Goal: Task Accomplishment & Management: Manage account settings

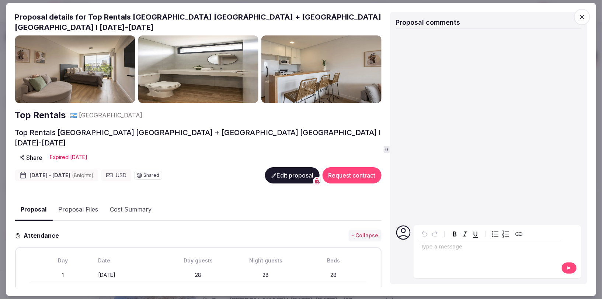
scroll to position [343, 0]
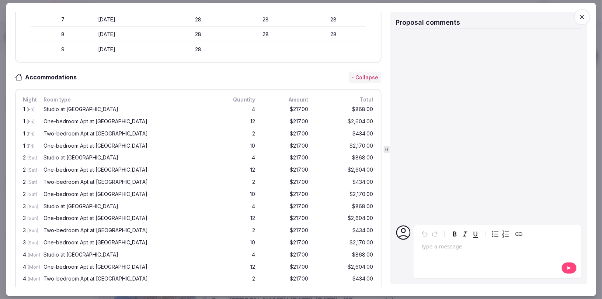
click at [586, 16] on icon "button" at bounding box center [581, 16] width 7 height 7
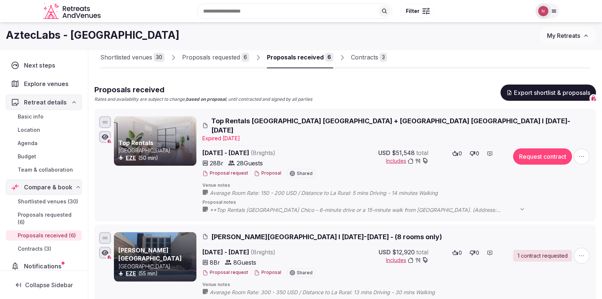
scroll to position [0, 0]
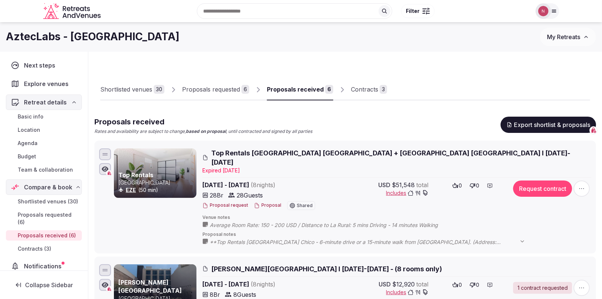
click at [544, 18] on div at bounding box center [542, 10] width 15 height 15
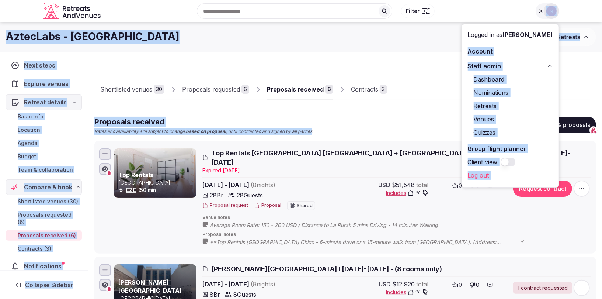
click at [543, 11] on div at bounding box center [547, 10] width 24 height 15
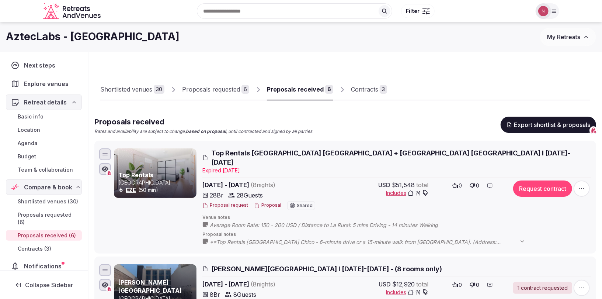
click at [542, 11] on img at bounding box center [543, 11] width 10 height 10
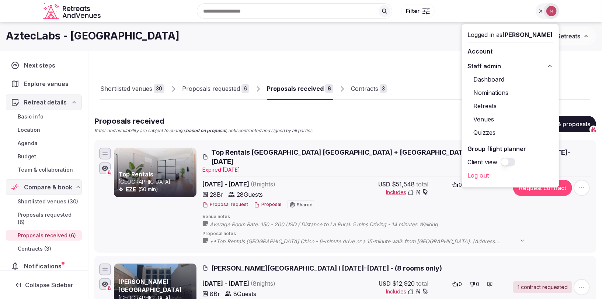
scroll to position [1, 0]
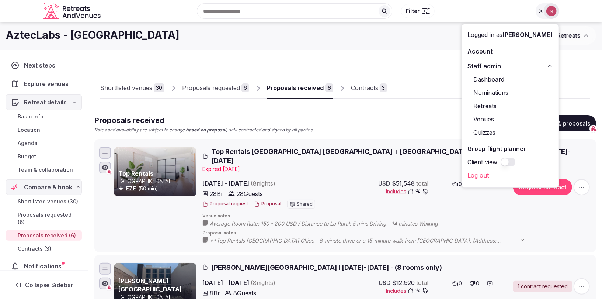
click at [496, 118] on link "Venues" at bounding box center [510, 119] width 85 height 12
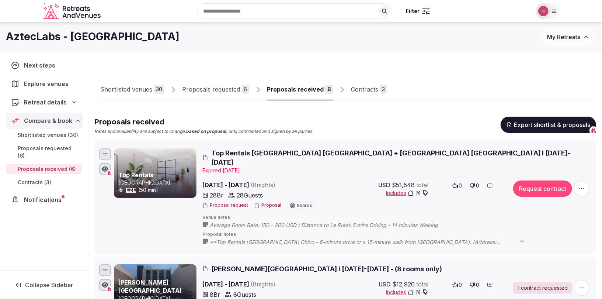
click at [549, 12] on div at bounding box center [542, 10] width 15 height 15
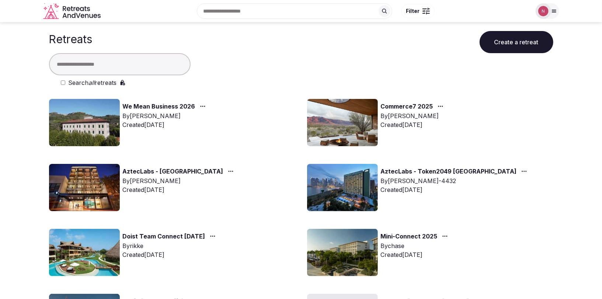
click at [113, 63] on input "text" at bounding box center [120, 64] width 142 height 22
type input "*"
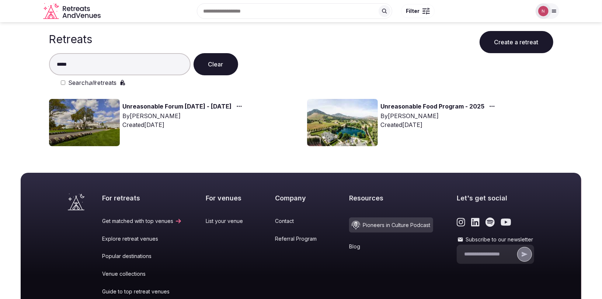
type input "*****"
click at [78, 126] on img at bounding box center [84, 122] width 71 height 47
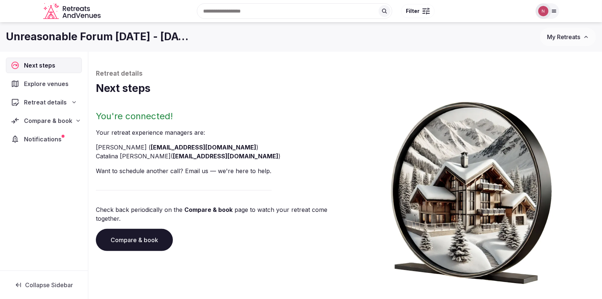
click at [47, 121] on span "Compare & book" at bounding box center [48, 120] width 48 height 9
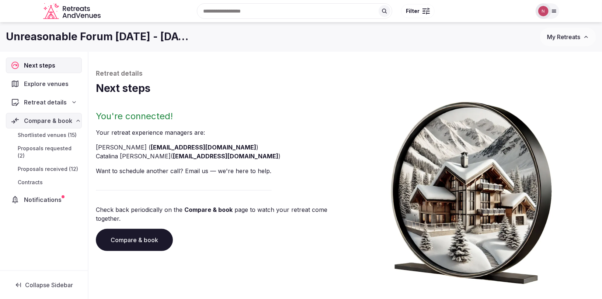
click at [45, 165] on span "Proposals received (12)" at bounding box center [48, 168] width 60 height 7
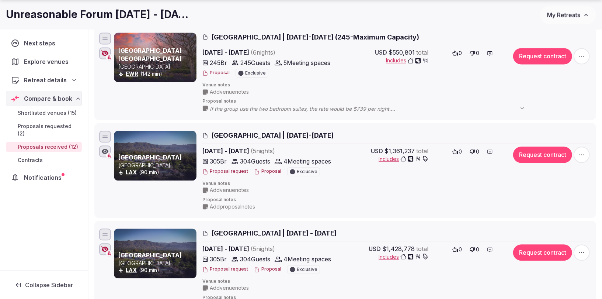
scroll to position [1076, 0]
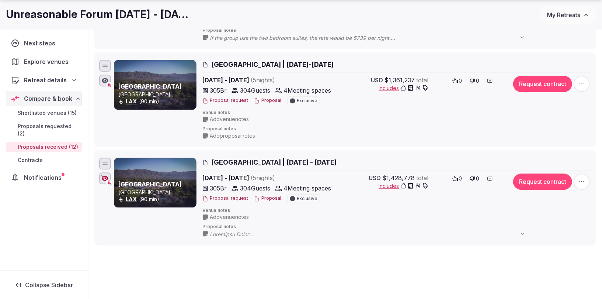
click at [139, 71] on div at bounding box center [155, 84] width 83 height 49
click at [173, 76] on div at bounding box center [155, 84] width 83 height 49
click at [241, 60] on span "Ojai Valley Inn | June 20-24, 2027" at bounding box center [272, 64] width 122 height 9
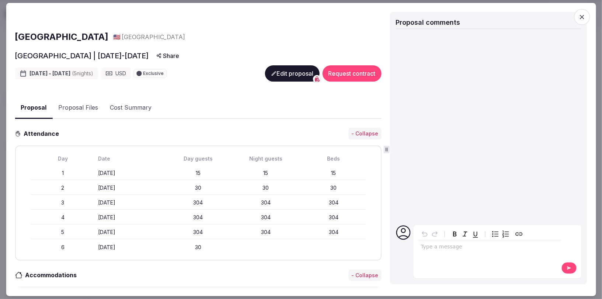
scroll to position [0, 0]
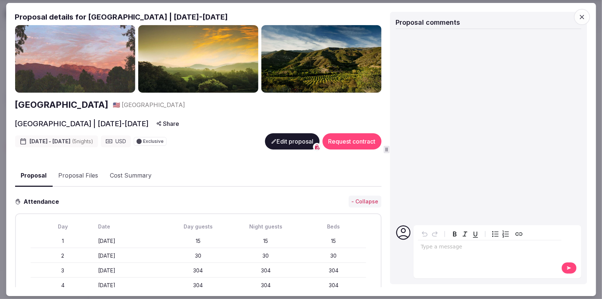
click at [311, 72] on img at bounding box center [321, 58] width 120 height 67
click at [310, 72] on img at bounding box center [321, 58] width 120 height 67
click at [578, 16] on span "button" at bounding box center [582, 17] width 16 height 16
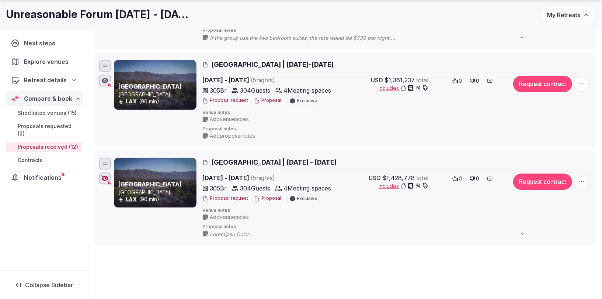
click at [143, 180] on link "Ojai Valley Inn" at bounding box center [149, 183] width 63 height 7
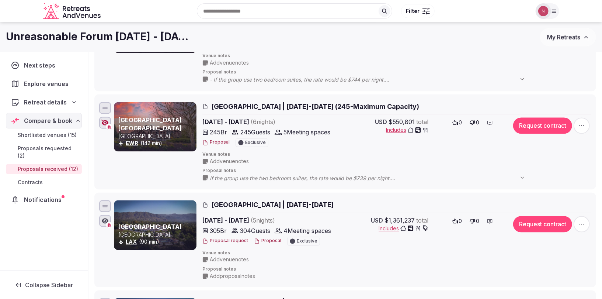
scroll to position [934, 0]
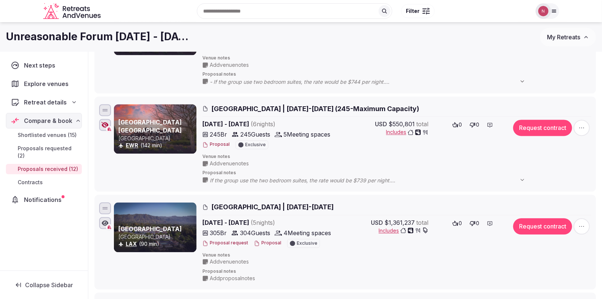
click at [28, 131] on span "Shortlisted venues (15)" at bounding box center [47, 134] width 59 height 7
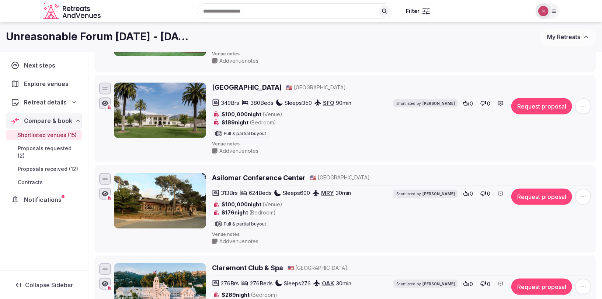
scroll to position [366, 0]
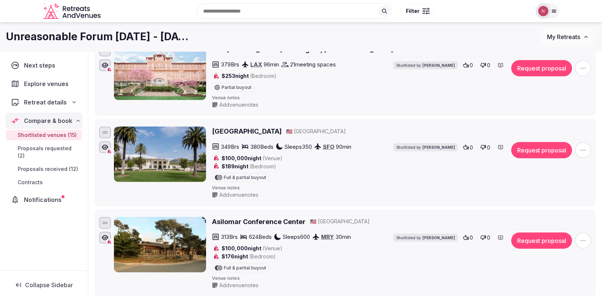
click at [270, 128] on h2 "Silverado Resort and Spa" at bounding box center [247, 130] width 70 height 9
click at [543, 146] on button "Request proposal" at bounding box center [541, 150] width 61 height 16
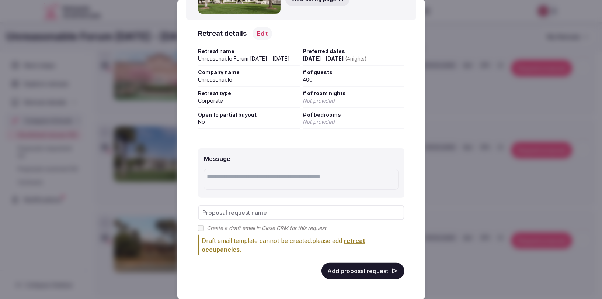
scroll to position [0, 0]
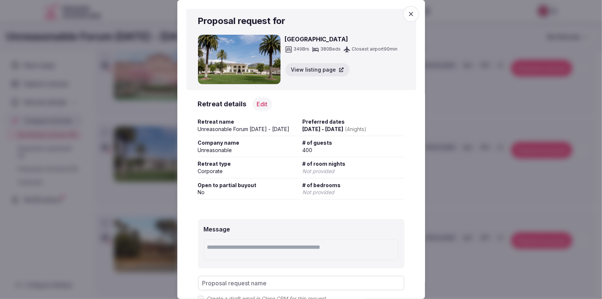
click at [410, 12] on icon "button" at bounding box center [410, 13] width 7 height 7
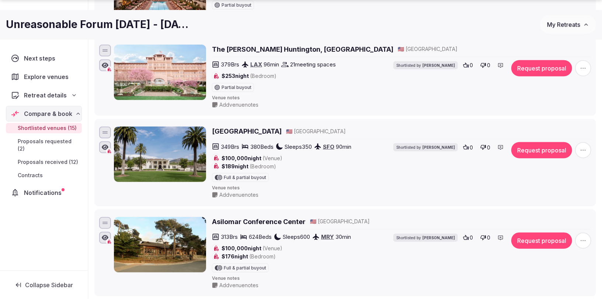
scroll to position [451, 0]
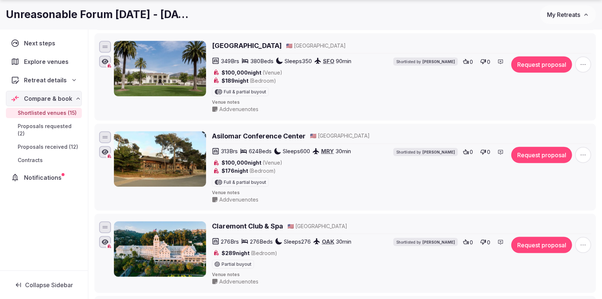
click at [237, 131] on h2 "Asilomar Conference Center" at bounding box center [259, 135] width 94 height 9
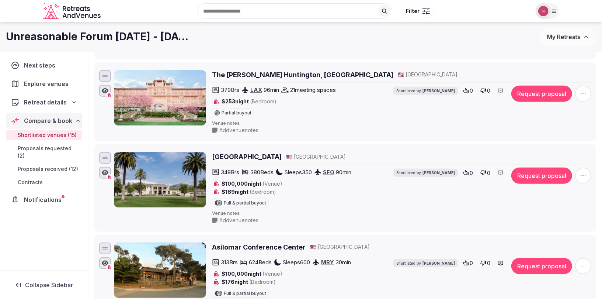
scroll to position [293, 0]
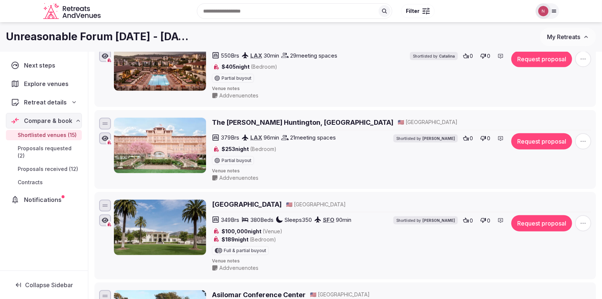
click at [300, 118] on h2 "The Langham Huntington, Pasadena" at bounding box center [302, 122] width 181 height 9
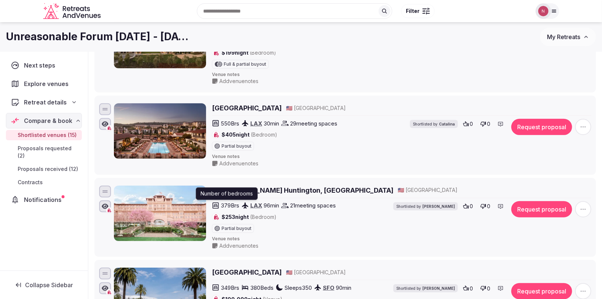
scroll to position [218, 0]
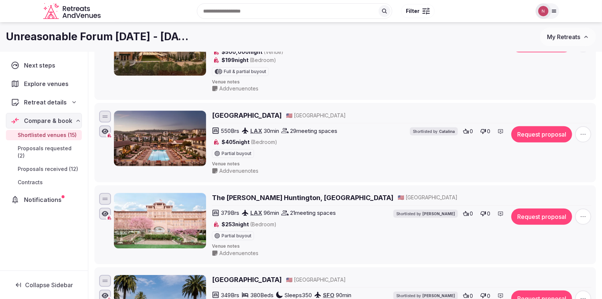
click at [230, 111] on h2 "Terranea Resort" at bounding box center [247, 115] width 70 height 9
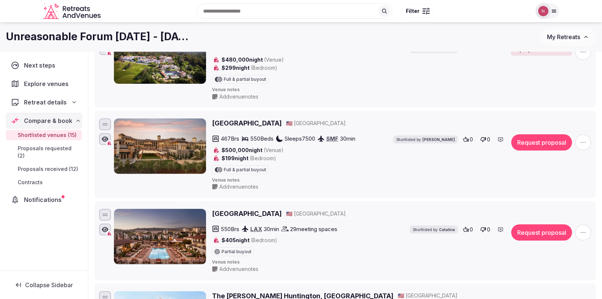
scroll to position [120, 0]
click at [226, 123] on h2 "[GEOGRAPHIC_DATA]" at bounding box center [247, 122] width 70 height 9
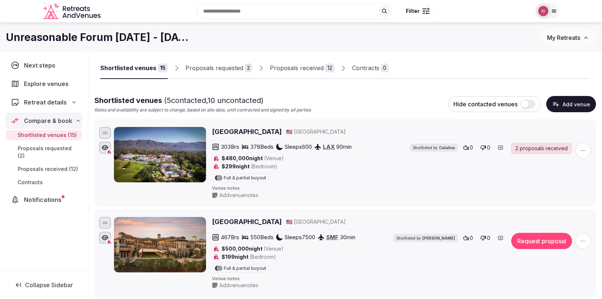
scroll to position [0, 0]
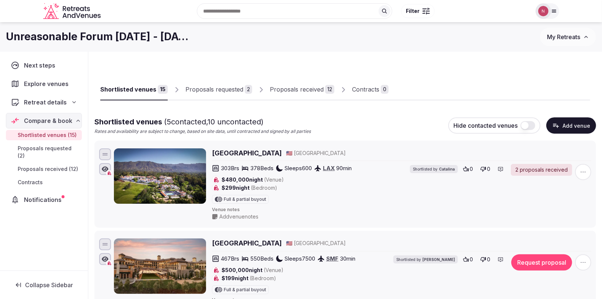
click at [305, 90] on div "Proposals received" at bounding box center [297, 89] width 54 height 9
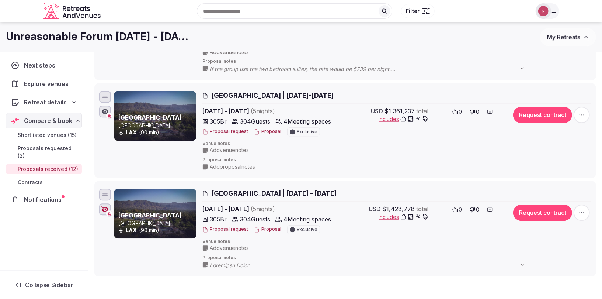
scroll to position [1036, 0]
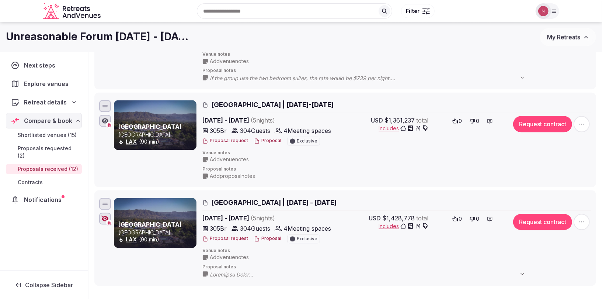
click at [246, 103] on span "Ojai Valley Inn | June 20-24, 2027" at bounding box center [272, 104] width 122 height 9
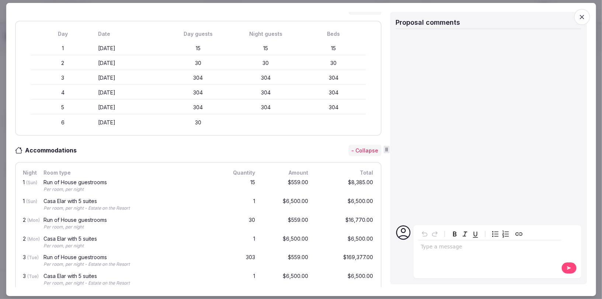
scroll to position [0, 0]
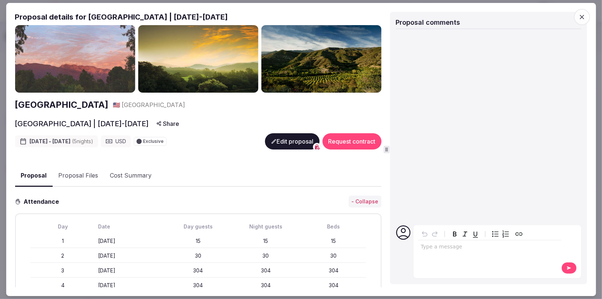
click at [582, 15] on icon "button" at bounding box center [581, 16] width 7 height 7
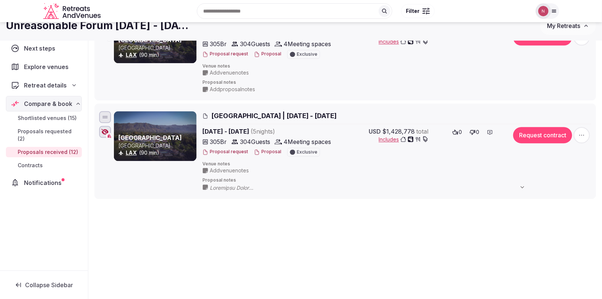
scroll to position [911, 0]
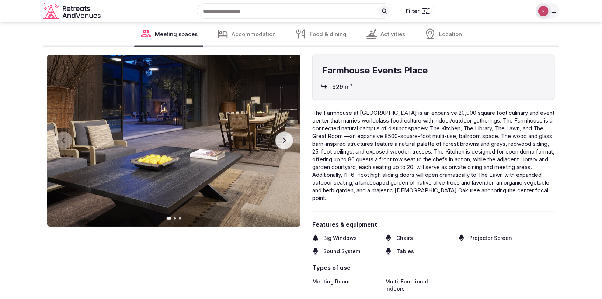
scroll to position [811, 0]
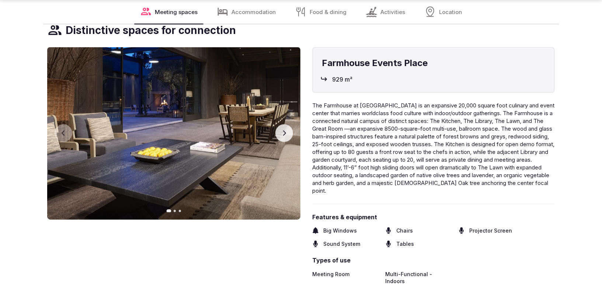
click at [287, 132] on button "Next slide" at bounding box center [284, 133] width 18 height 18
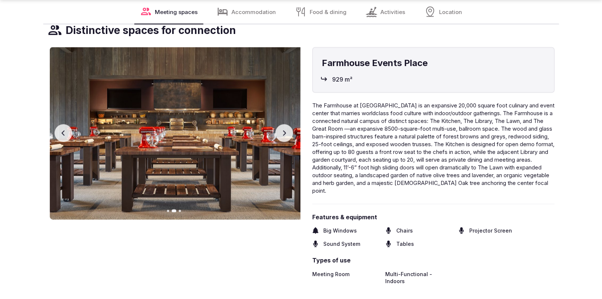
click at [287, 132] on button "Next slide" at bounding box center [284, 133] width 18 height 18
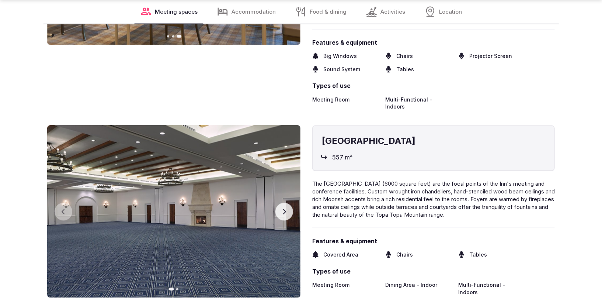
scroll to position [1084, 0]
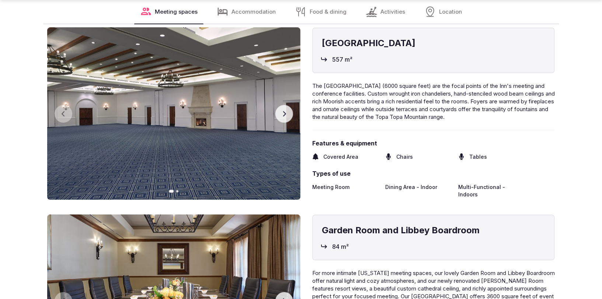
click at [287, 105] on button "Next slide" at bounding box center [284, 114] width 18 height 18
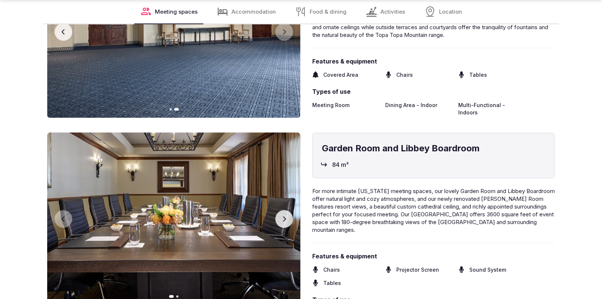
scroll to position [1214, 0]
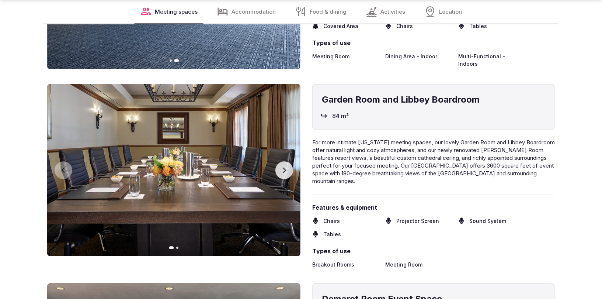
click at [285, 167] on icon "button" at bounding box center [284, 169] width 3 height 5
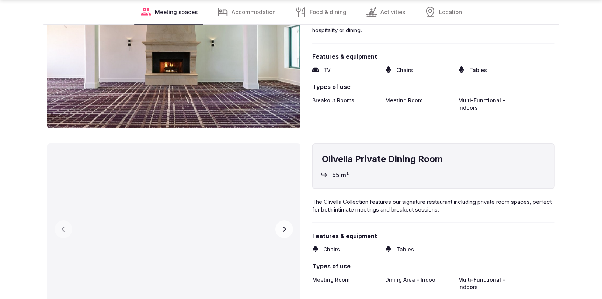
scroll to position [1542, 0]
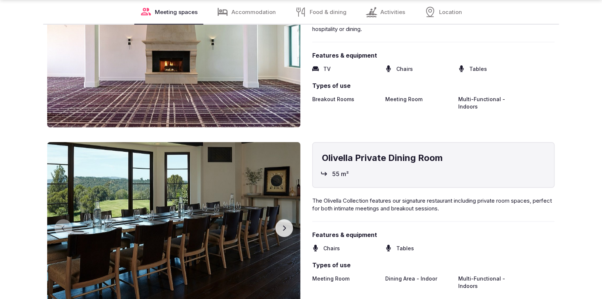
click at [287, 219] on button "Next slide" at bounding box center [284, 228] width 18 height 18
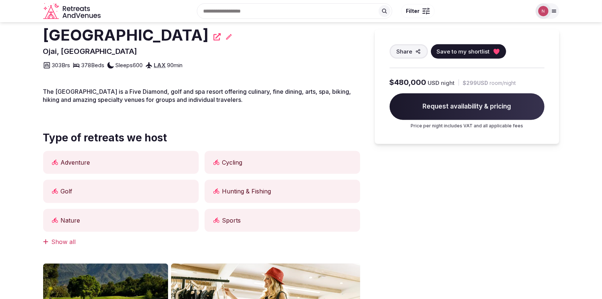
scroll to position [0, 0]
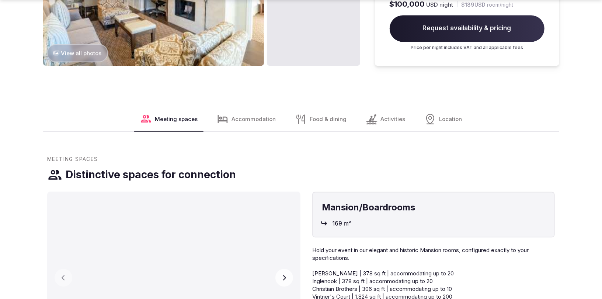
scroll to position [1006, 0]
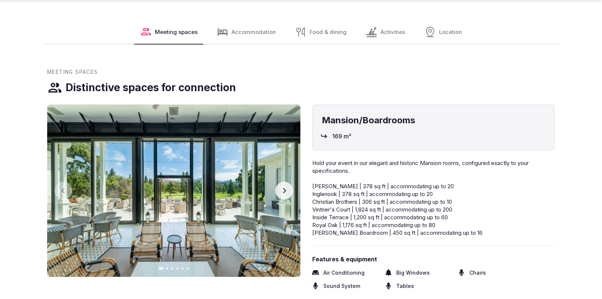
click at [283, 191] on icon "button" at bounding box center [284, 190] width 6 height 6
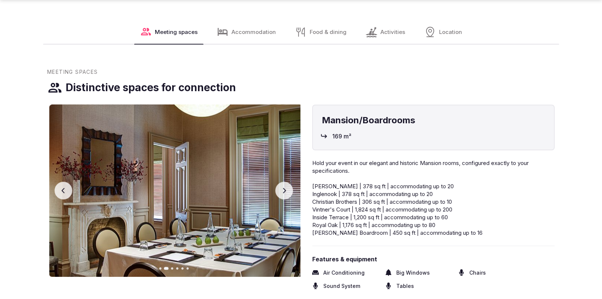
click at [283, 191] on icon "button" at bounding box center [284, 190] width 6 height 6
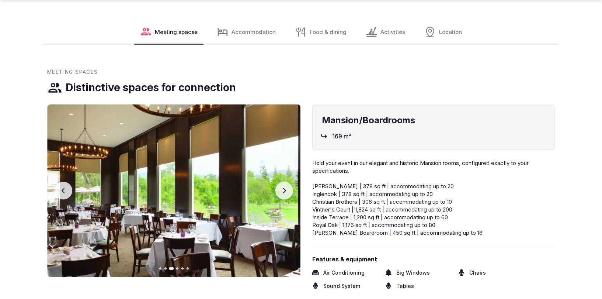
click at [283, 189] on icon "button" at bounding box center [284, 190] width 6 height 6
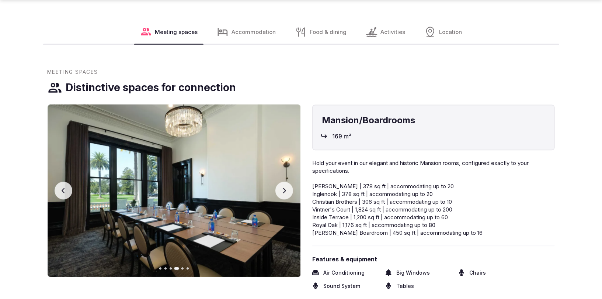
click at [282, 194] on button "Next slide" at bounding box center [284, 190] width 18 height 18
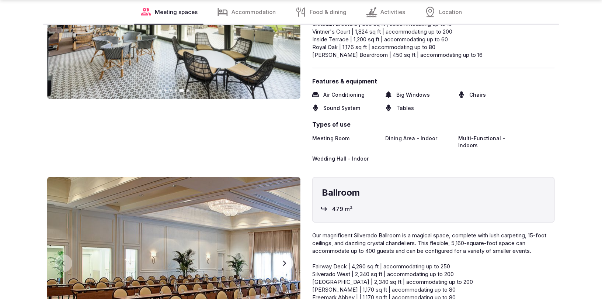
scroll to position [1099, 0]
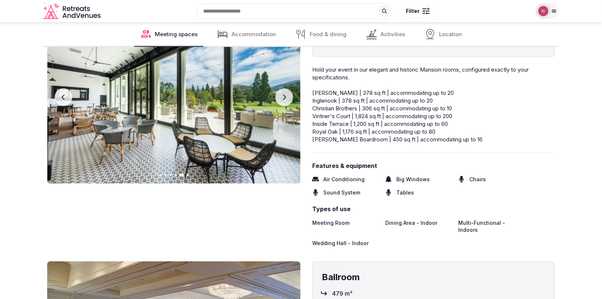
click at [282, 101] on button "Next slide" at bounding box center [284, 97] width 18 height 18
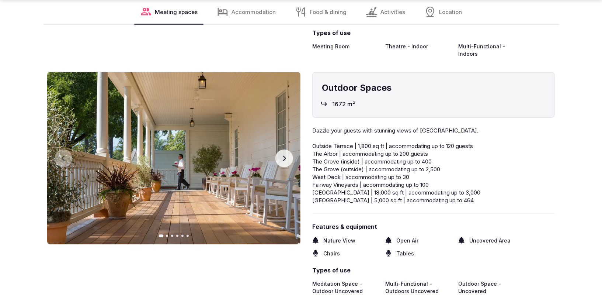
scroll to position [1843, 0]
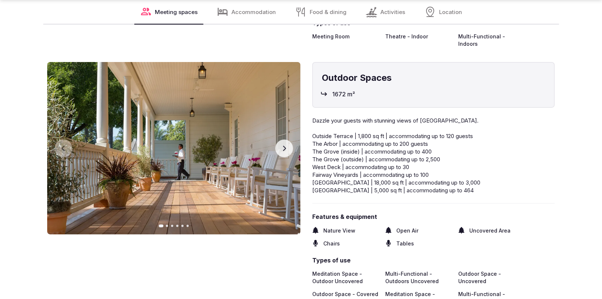
click at [285, 139] on button "Next slide" at bounding box center [284, 148] width 18 height 18
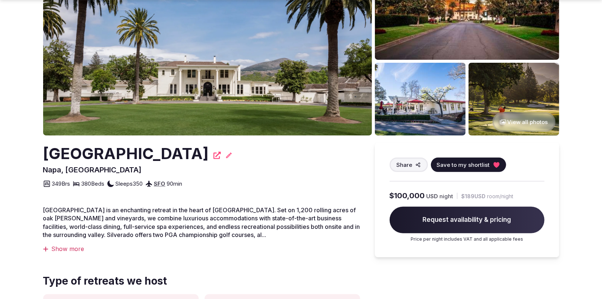
scroll to position [81, 0]
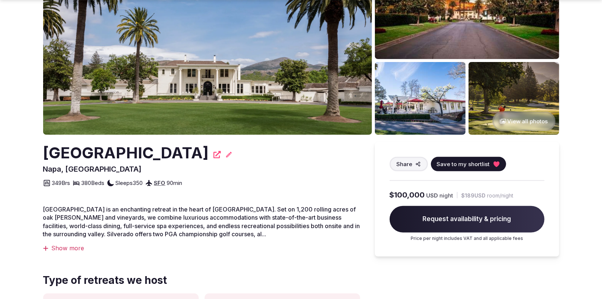
click at [440, 219] on span "Request availability & pricing" at bounding box center [467, 219] width 155 height 27
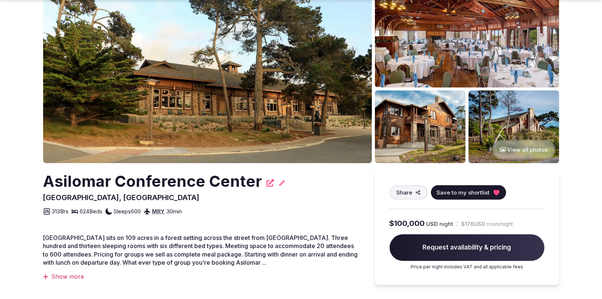
scroll to position [132, 0]
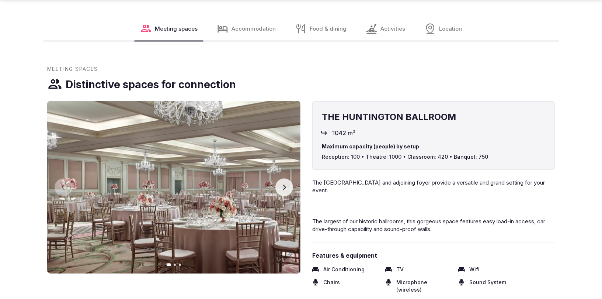
scroll to position [784, 0]
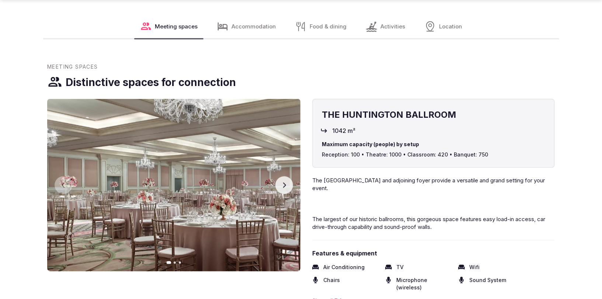
click at [282, 176] on button "Next slide" at bounding box center [284, 185] width 18 height 18
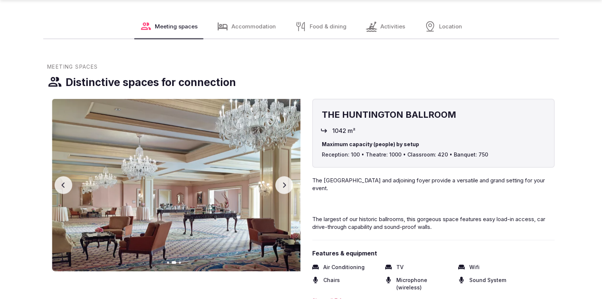
click at [283, 176] on button "Next slide" at bounding box center [284, 185] width 18 height 18
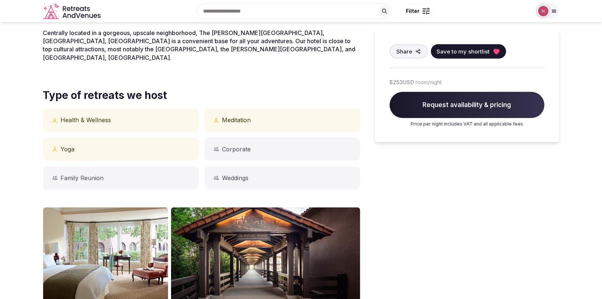
scroll to position [0, 0]
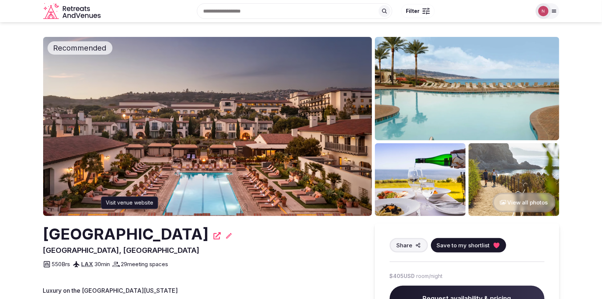
click at [213, 237] on icon at bounding box center [216, 235] width 7 height 7
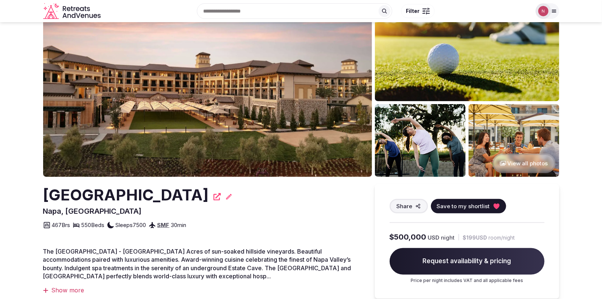
scroll to position [39, 0]
click at [213, 197] on icon at bounding box center [216, 196] width 7 height 7
drag, startPoint x: 45, startPoint y: 188, endPoint x: 191, endPoint y: 187, distance: 146.3
click at [191, 187] on div "[GEOGRAPHIC_DATA]" at bounding box center [201, 195] width 317 height 22
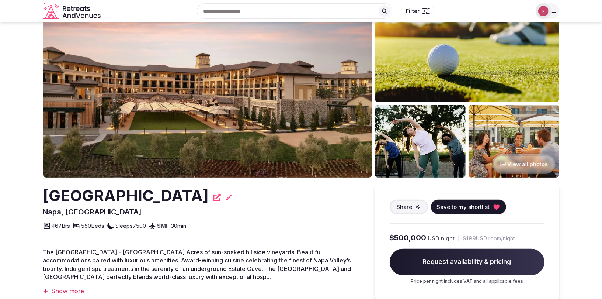
scroll to position [38, 0]
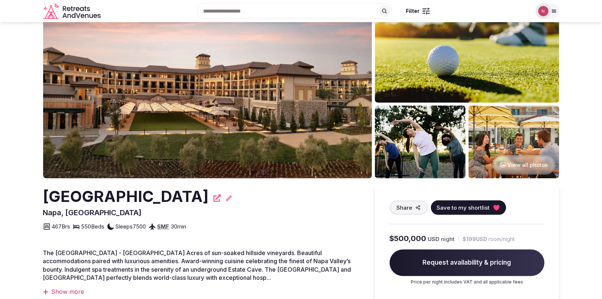
copy h2 "[GEOGRAPHIC_DATA]"
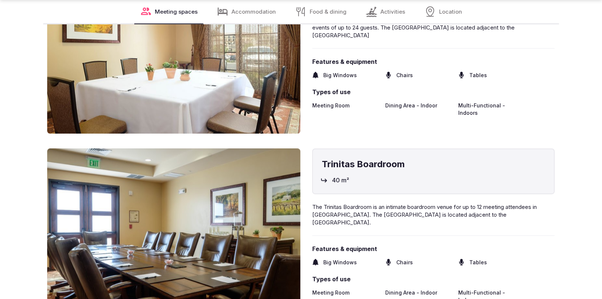
scroll to position [1381, 0]
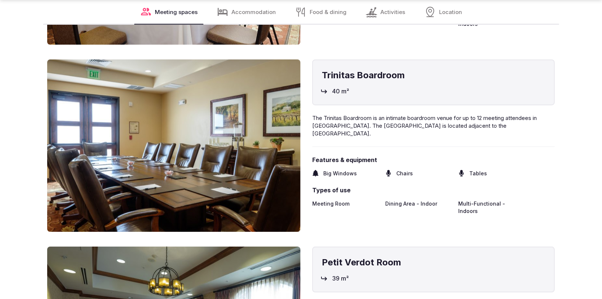
copy h2 "[GEOGRAPHIC_DATA]"
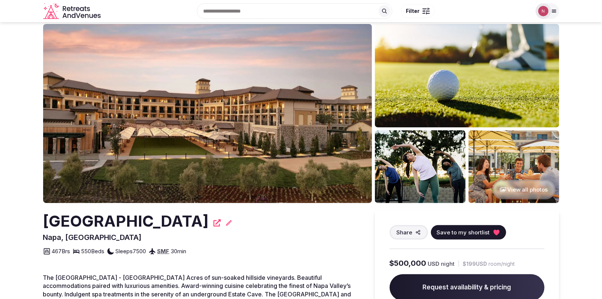
scroll to position [19, 0]
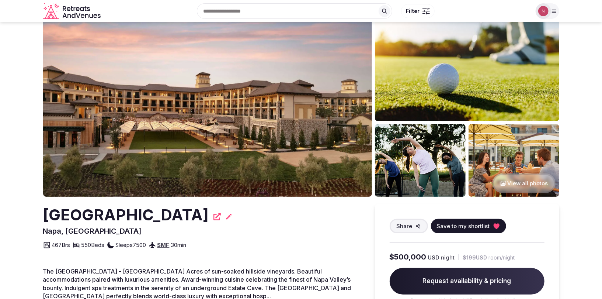
click at [45, 216] on h2 "[GEOGRAPHIC_DATA]" at bounding box center [126, 215] width 166 height 22
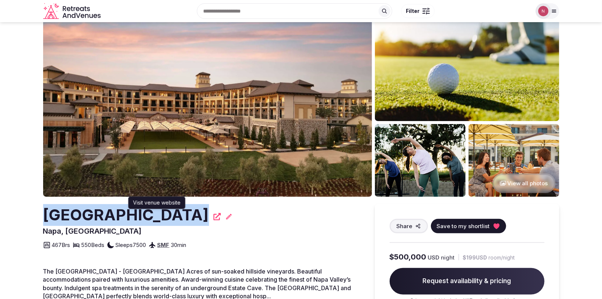
drag, startPoint x: 45, startPoint y: 214, endPoint x: 198, endPoint y: 215, distance: 152.9
click at [198, 215] on div "[GEOGRAPHIC_DATA] Visit venue website Visit venue website" at bounding box center [201, 215] width 317 height 22
copy h2 "[GEOGRAPHIC_DATA]"
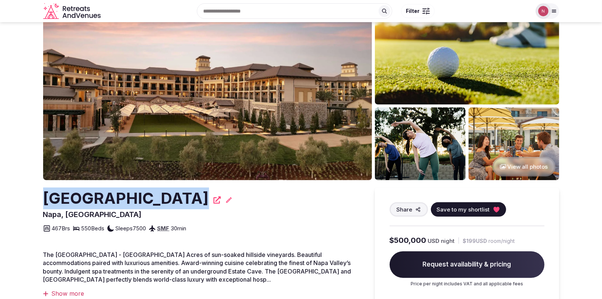
scroll to position [0, 0]
